Goal: Contribute content: Contribute content

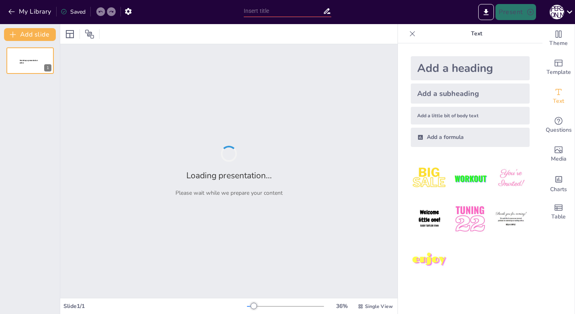
type input "New Sendsteps"
type input "Алмаз і графіт: Структурні особливості та їх вплив на властивості"
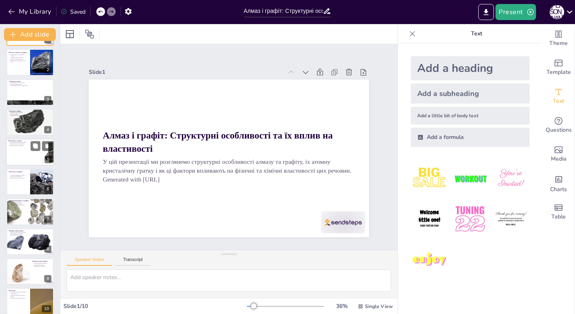
scroll to position [35, 0]
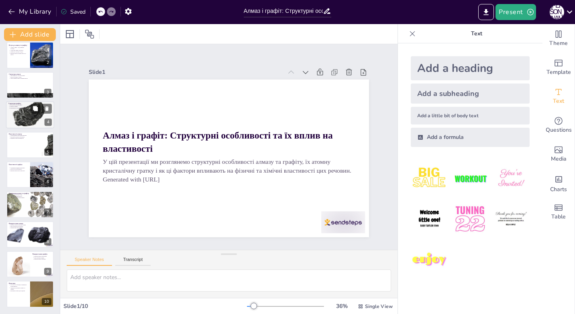
click at [24, 119] on div at bounding box center [30, 115] width 48 height 32
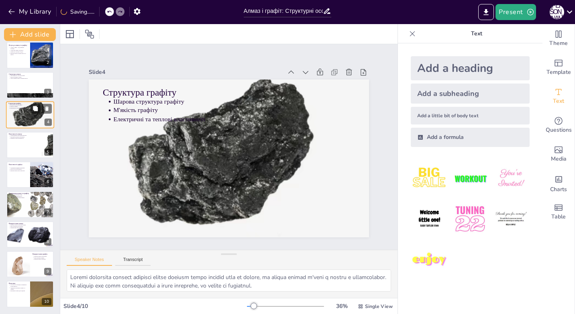
scroll to position [0, 0]
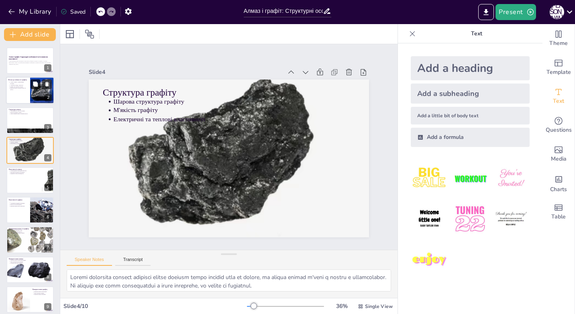
click at [32, 87] on button at bounding box center [36, 84] width 10 height 10
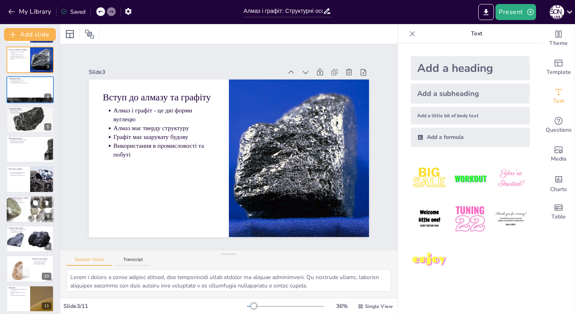
scroll to position [65, 0]
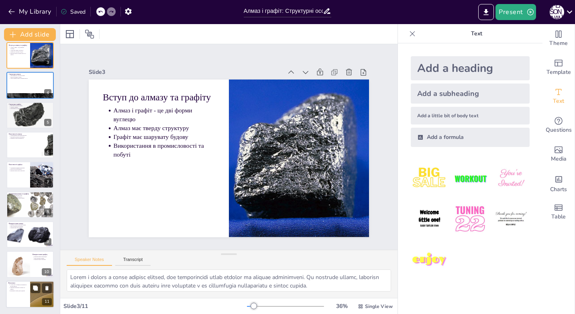
click at [20, 291] on p "Важливість знань для студентів" at bounding box center [19, 291] width 18 height 2
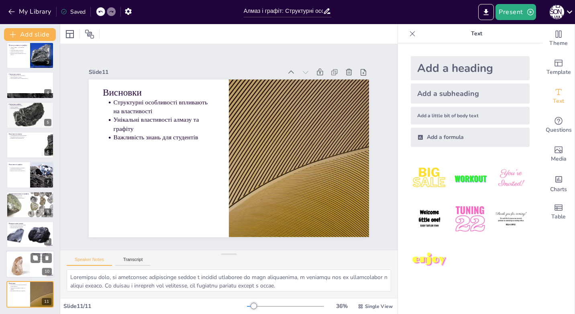
drag, startPoint x: 19, startPoint y: 271, endPoint x: 19, endPoint y: 266, distance: 4.8
click at [19, 270] on div at bounding box center [17, 264] width 29 height 27
type textarea "Графіт використовується в електродах через свою електропровідність і високу теп…"
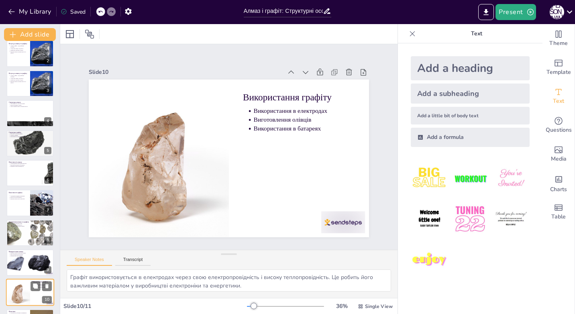
scroll to position [0, 0]
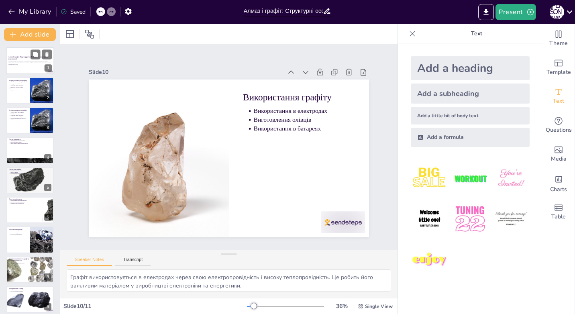
click at [35, 64] on p "Generated with [URL]" at bounding box center [29, 64] width 43 height 2
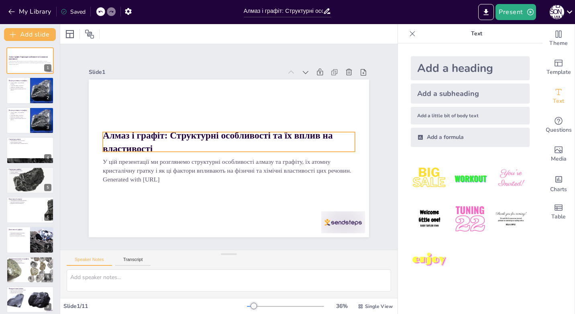
click at [99, 130] on div "Алмаз і графіт: Структурні особливості та їх вплив на властивості У цій презент…" at bounding box center [224, 157] width 320 height 258
click at [139, 132] on div "Алмаз і графіт: Структурні особливості та їх вплив на властивості У цій презент…" at bounding box center [218, 147] width 158 height 280
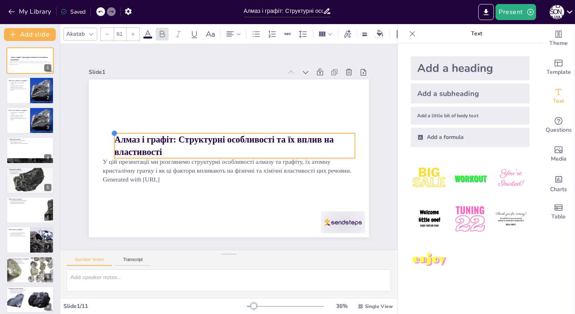
drag, startPoint x: 96, startPoint y: 127, endPoint x: 152, endPoint y: 128, distance: 56.2
click at [152, 128] on div "Алмаз і графіт: Структурні особливості та їх вплив на властивості У цій презент…" at bounding box center [227, 158] width 295 height 186
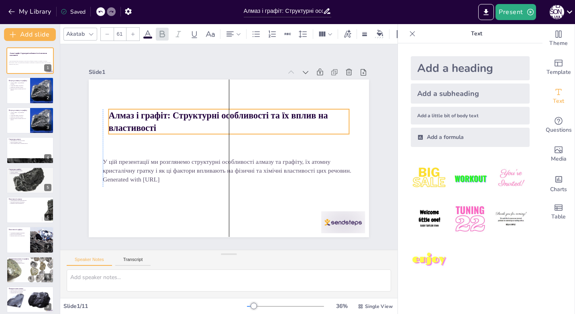
drag, startPoint x: 155, startPoint y: 148, endPoint x: 147, endPoint y: 119, distance: 30.1
click at [181, 120] on strong "Алмаз і графіт: Структурні особливості та їх вплив на властивості" at bounding box center [245, 121] width 129 height 195
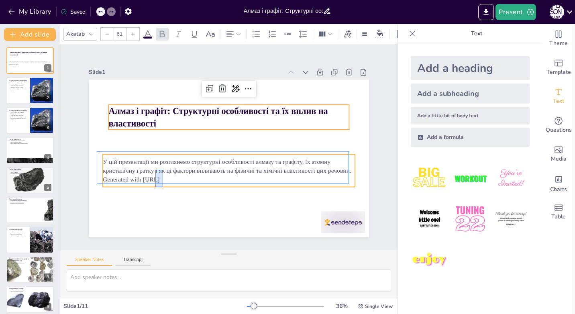
drag, startPoint x: 155, startPoint y: 187, endPoint x: 163, endPoint y: 169, distance: 20.0
click at [163, 126] on div "Алмаз і графіт: Структурні особливості та їх вплив на властивості У цій презент…" at bounding box center [249, 82] width 267 height 87
type input "43"
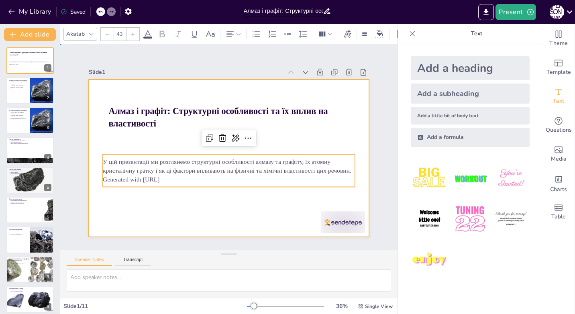
click at [150, 206] on div at bounding box center [224, 157] width 320 height 258
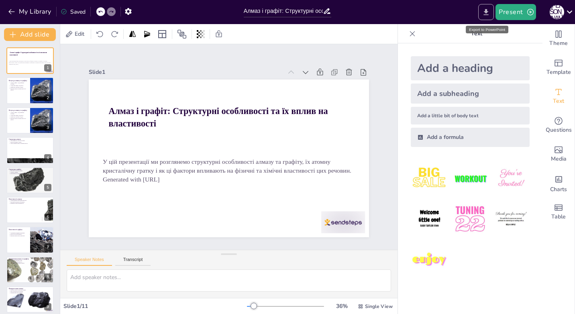
click at [487, 11] on icon "Export to PowerPoint" at bounding box center [486, 12] width 5 height 6
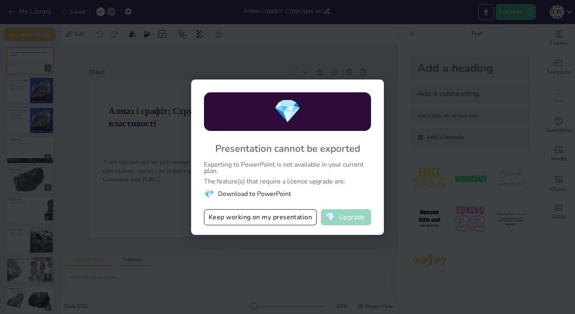
click at [335, 221] on span "💎" at bounding box center [330, 217] width 10 height 8
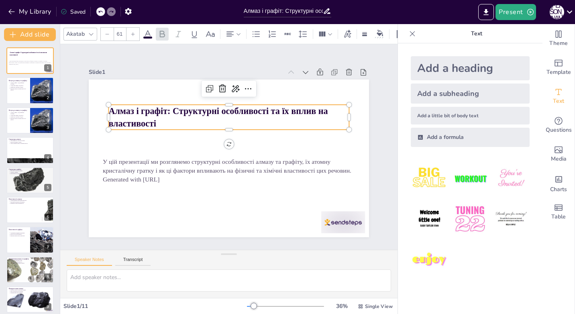
click at [134, 112] on strong "Алмаз і графіт: Структурні особливості та їх вплив на властивості" at bounding box center [234, 110] width 201 height 118
click at [240, 108] on strong "Алмаз і графіт: Структурні особливості та їх вплив на властивості" at bounding box center [228, 109] width 216 height 77
click at [155, 112] on strong "Алмаз і графіт: Структурні особливості та їх вплив на властивості" at bounding box center [234, 110] width 201 height 118
click at [409, 35] on div at bounding box center [412, 33] width 13 height 13
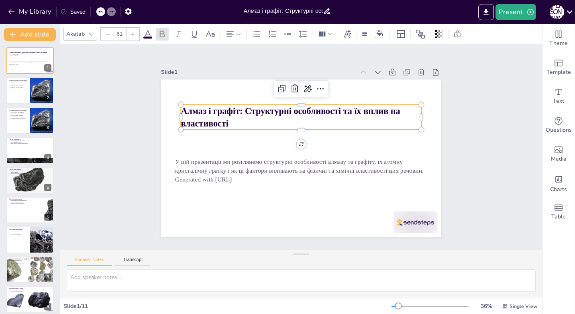
click at [354, 108] on strong "Алмаз і графіт: Структурні особливості та їх вплив на властивості" at bounding box center [338, 147] width 77 height 216
click at [199, 115] on strong "Алмаз і графіт: Структурні особливості та їх вплив на властивості" at bounding box center [304, 110] width 210 height 98
click at [326, 88] on icon at bounding box center [331, 93] width 11 height 11
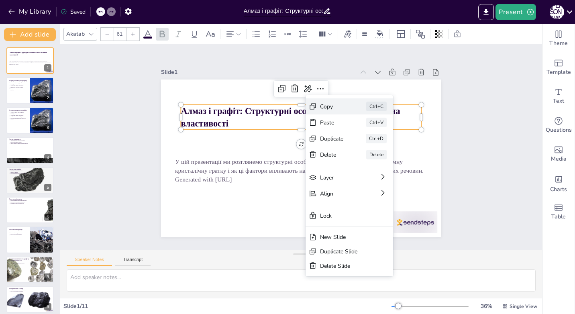
click at [362, 156] on div "Copy Ctrl+C" at bounding box center [406, 173] width 89 height 34
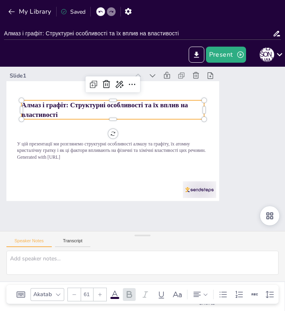
click at [44, 110] on p "Алмаз і графіт: Структурні особливості та їх вплив на властивості" at bounding box center [131, 101] width 175 height 92
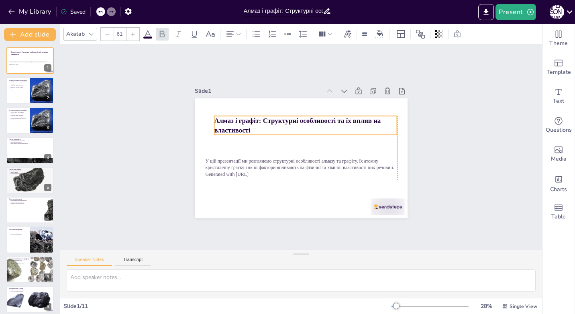
click at [245, 120] on strong "Алмаз і графіт: Структурні особливості та їх вплив на властивості" at bounding box center [312, 124] width 135 height 117
click at [144, 299] on div "Slide [DATE] % Single View" at bounding box center [301, 306] width 482 height 16
click at [131, 261] on button "Transcript" at bounding box center [133, 261] width 36 height 9
click at [108, 260] on button "Speaker Notes" at bounding box center [89, 261] width 45 height 9
drag, startPoint x: 278, startPoint y: 253, endPoint x: 336, endPoint y: 216, distance: 68.7
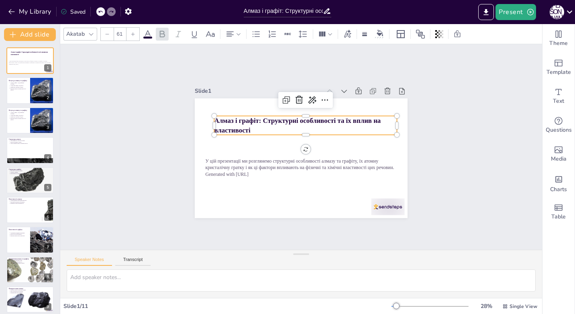
click at [285, 248] on div "Slide 1 Алмаз і графіт: Структурні особливості та їх вплив на властивості У цій…" at bounding box center [301, 171] width 482 height 254
drag, startPoint x: 417, startPoint y: 106, endPoint x: 421, endPoint y: 97, distance: 9.7
click at [417, 105] on div "Slide 1 Алмаз і графіт: Структурні особливості та їх вплив на властивості У цій…" at bounding box center [301, 146] width 289 height 215
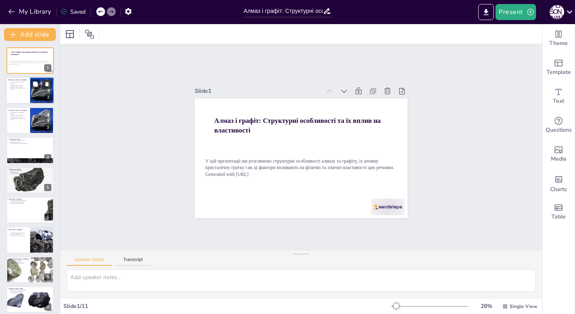
click at [26, 89] on p "Використання в промисловості та побуті" at bounding box center [19, 88] width 18 height 3
type textarea "Lorem i dolors a conse adipisc elitsed, doe temporincidi utlab etdolor ma aliqu…"
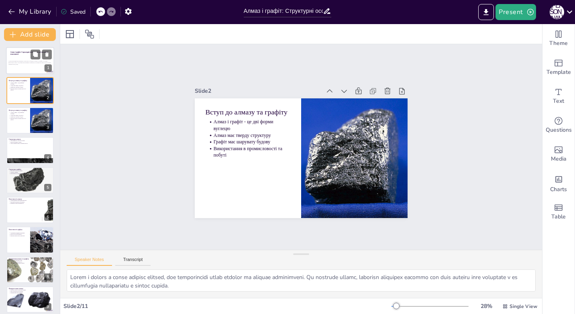
click at [25, 65] on div "У цій презентації ми розглянемо структурні особливості алмазу та графіту, їх ат…" at bounding box center [29, 63] width 43 height 6
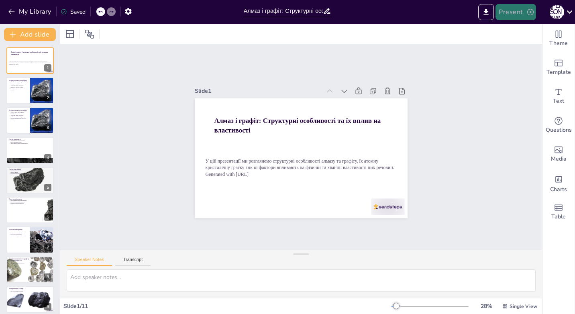
click at [518, 16] on button "Present" at bounding box center [515, 12] width 40 height 16
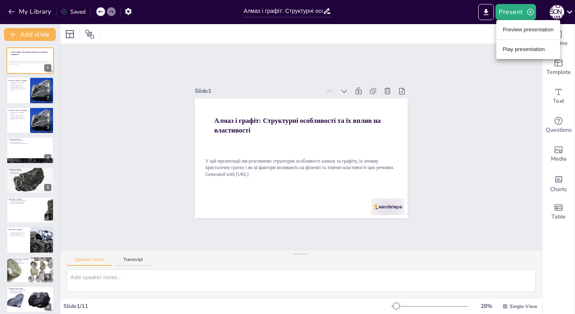
click at [513, 36] on li "Preview presentation" at bounding box center [528, 29] width 64 height 13
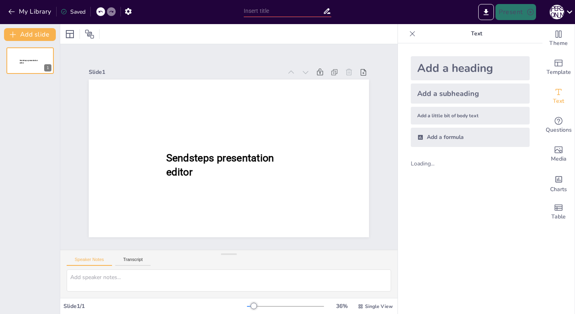
type input "Алмаз і графіт: Структурні особливості та їх вплив на властивості"
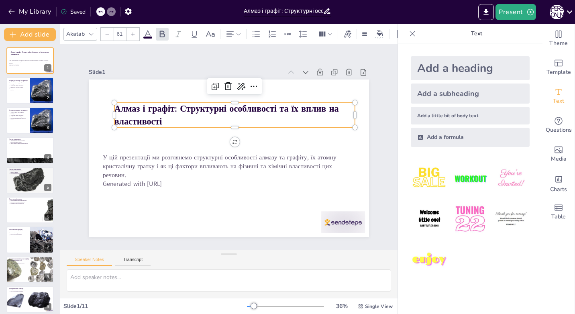
click at [167, 110] on strong "Алмаз і графіт: Структурні особливості та їх вплив на властивості" at bounding box center [226, 115] width 224 height 24
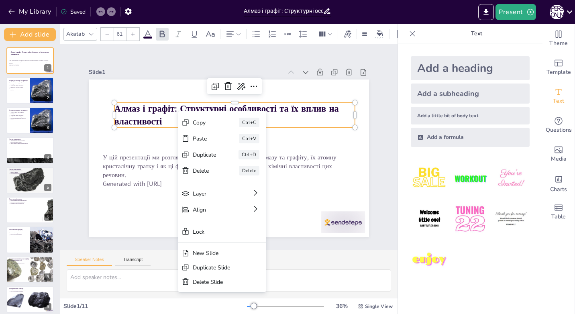
click at [124, 109] on strong "Алмаз і графіт: Структурні особливості та їх вплив на властивості" at bounding box center [226, 115] width 224 height 24
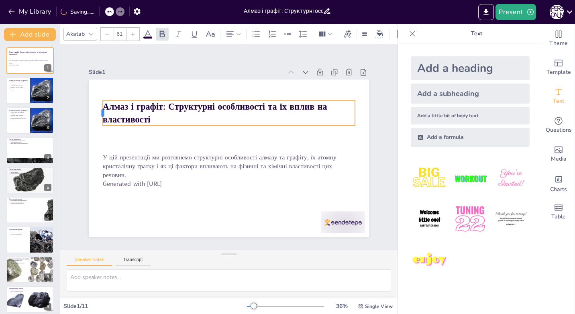
drag, startPoint x: 108, startPoint y: 107, endPoint x: 96, endPoint y: 106, distance: 11.7
click at [96, 106] on div at bounding box center [99, 112] width 6 height 25
click at [408, 31] on icon at bounding box center [412, 34] width 8 height 8
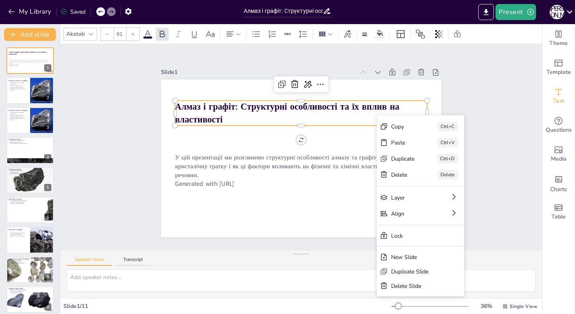
click at [554, 97] on span "Text" at bounding box center [558, 101] width 11 height 9
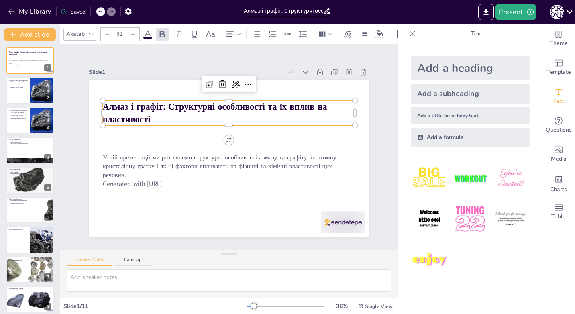
click at [429, 67] on div "Add a heading" at bounding box center [470, 68] width 119 height 24
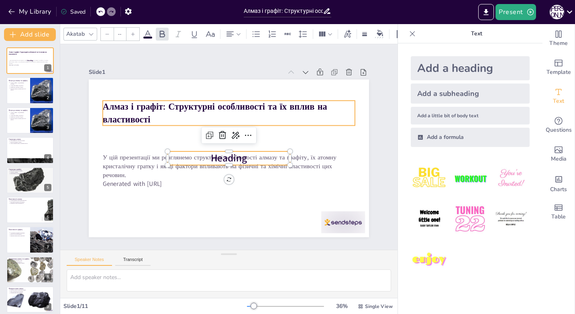
type input "61"
click at [268, 110] on p "Алмаз і графіт: Структурні особливості та їх вплив на властивості" at bounding box center [229, 112] width 252 height 25
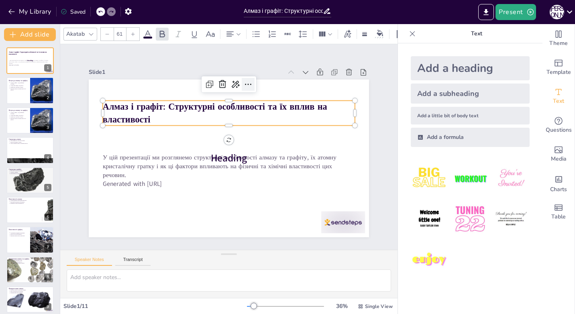
click at [243, 79] on icon at bounding box center [248, 84] width 10 height 10
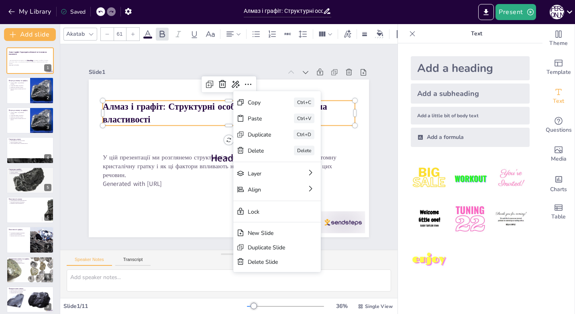
drag, startPoint x: 265, startPoint y: 115, endPoint x: 358, endPoint y: 120, distance: 92.9
click at [343, 96] on div "Slide 1 Алмаз і графіт: Структурні особливості та їх вплив на властивості У цій…" at bounding box center [228, 147] width 337 height 206
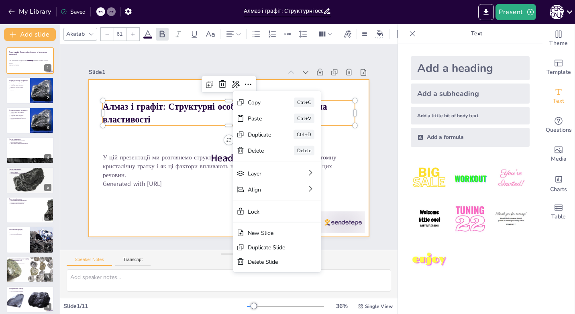
click at [363, 157] on div "Slide 1 Алмаз і графіт: Структурні особливості та їх вплив на властивості У цій…" at bounding box center [228, 147] width 325 height 180
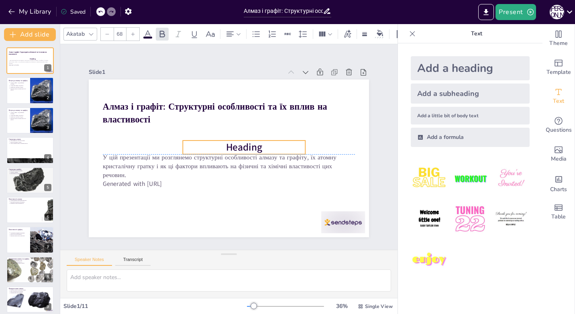
drag, startPoint x: 228, startPoint y: 153, endPoint x: 243, endPoint y: 140, distance: 20.2
click at [243, 140] on span "Heading" at bounding box center [244, 147] width 37 height 14
click at [233, 121] on icon at bounding box center [238, 125] width 10 height 10
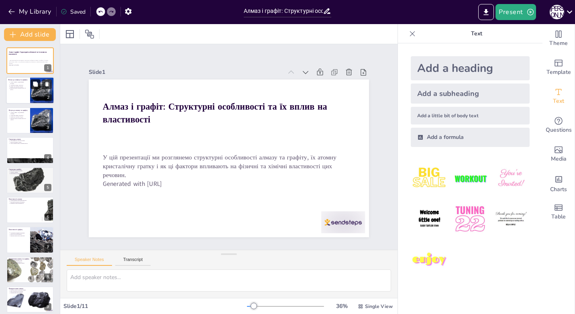
click at [35, 85] on icon at bounding box center [35, 84] width 5 height 5
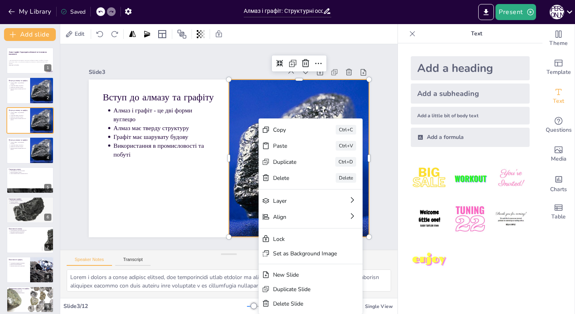
click at [286, 135] on div "Copy Ctrl+C" at bounding box center [310, 130] width 104 height 16
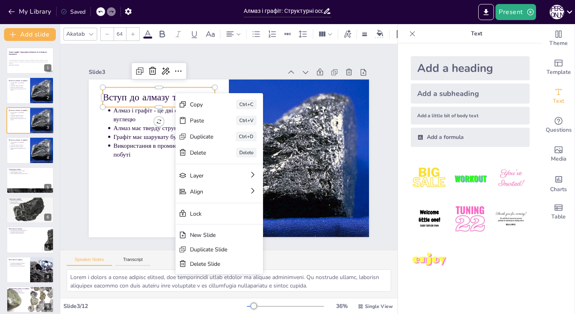
click at [77, 153] on div "Slide 1 Алмаз і графіт: Структурні особливості та їх вплив на властивості У цій…" at bounding box center [228, 147] width 325 height 180
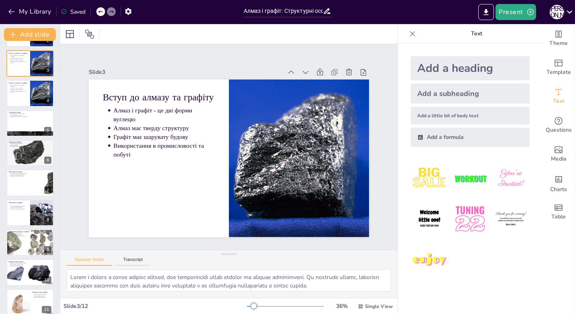
scroll to position [95, 0]
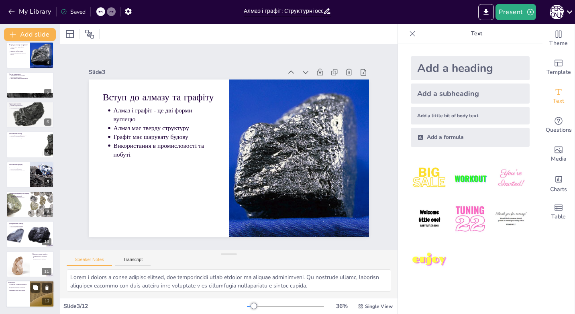
click at [26, 289] on ul "Структурні особливості впливають на властивості Унікальні властивості алмазу та…" at bounding box center [17, 287] width 19 height 8
type textarea "Розуміння того, як структурні особливості алмазу і графіту впливають на їхні вл…"
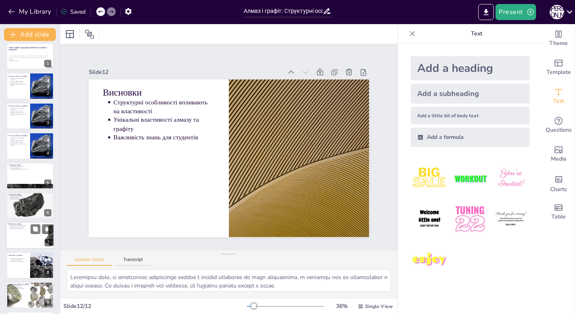
scroll to position [0, 0]
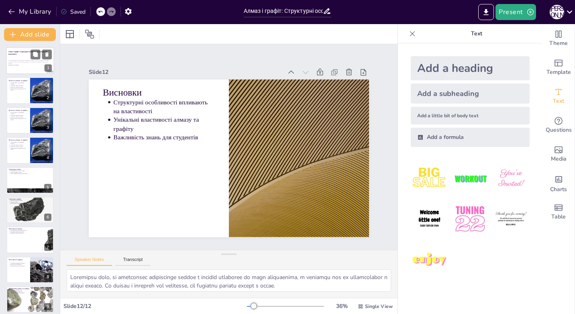
click at [26, 60] on p "У цій презентації ми розглянемо структурні особливості алмазу та графіту, їх ат…" at bounding box center [29, 62] width 43 height 4
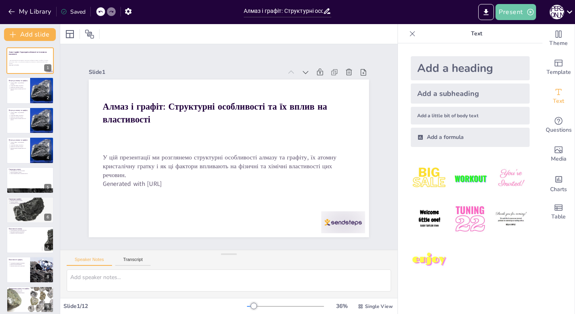
drag, startPoint x: 514, startPoint y: 11, endPoint x: 537, endPoint y: 10, distance: 23.3
click at [537, 10] on div "Present П Ш" at bounding box center [455, 12] width 240 height 16
click at [489, 8] on icon "Export to PowerPoint" at bounding box center [486, 12] width 8 height 8
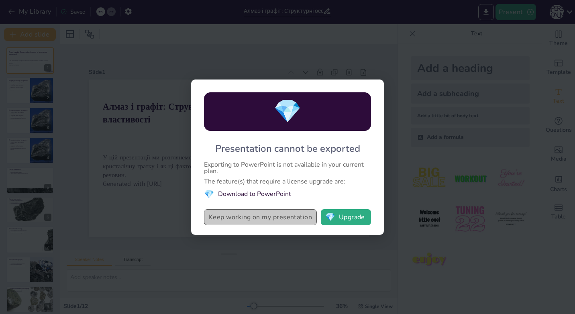
click at [295, 216] on button "Keep working on my presentation" at bounding box center [260, 217] width 113 height 16
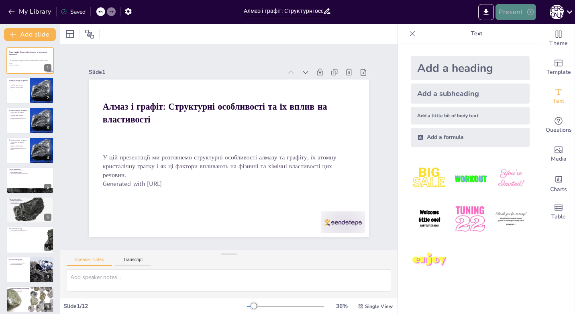
click at [513, 11] on button "Present" at bounding box center [515, 12] width 40 height 16
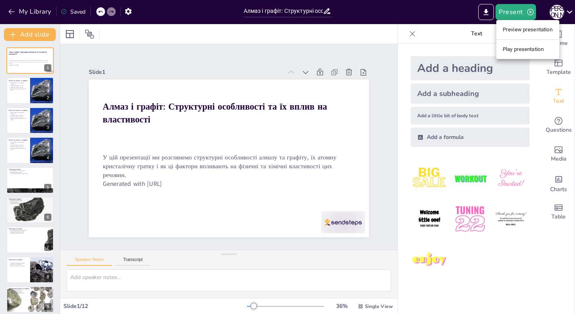
click at [397, 34] on div at bounding box center [287, 157] width 575 height 314
click at [412, 33] on div at bounding box center [412, 33] width 13 height 13
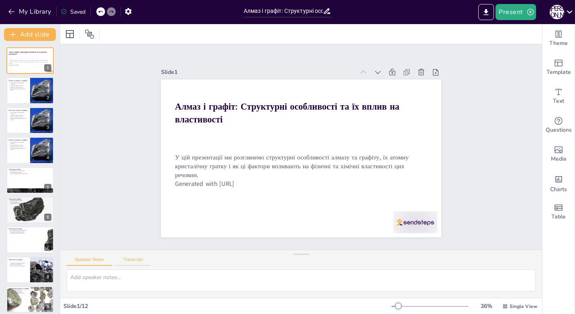
click at [121, 263] on button "Transcript" at bounding box center [133, 261] width 36 height 9
click at [97, 260] on button "Speaker Notes" at bounding box center [89, 261] width 45 height 9
click at [132, 10] on icon "button" at bounding box center [128, 11] width 8 height 8
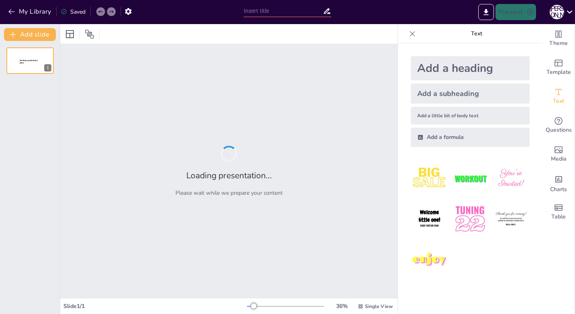
type input "Алмаз і графіт: Структурні особливості та їх вплив на властивості"
